Goal: Task Accomplishment & Management: Use online tool/utility

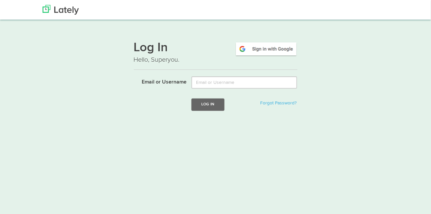
scroll to position [5, 0]
click at [275, 51] on img at bounding box center [266, 49] width 62 height 15
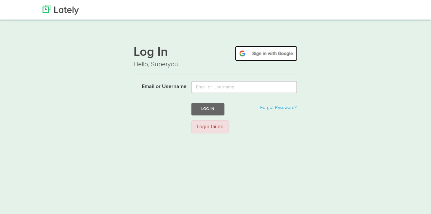
click at [275, 56] on img at bounding box center [266, 53] width 62 height 15
click at [260, 60] on img at bounding box center [266, 53] width 62 height 15
